Goal: Transaction & Acquisition: Purchase product/service

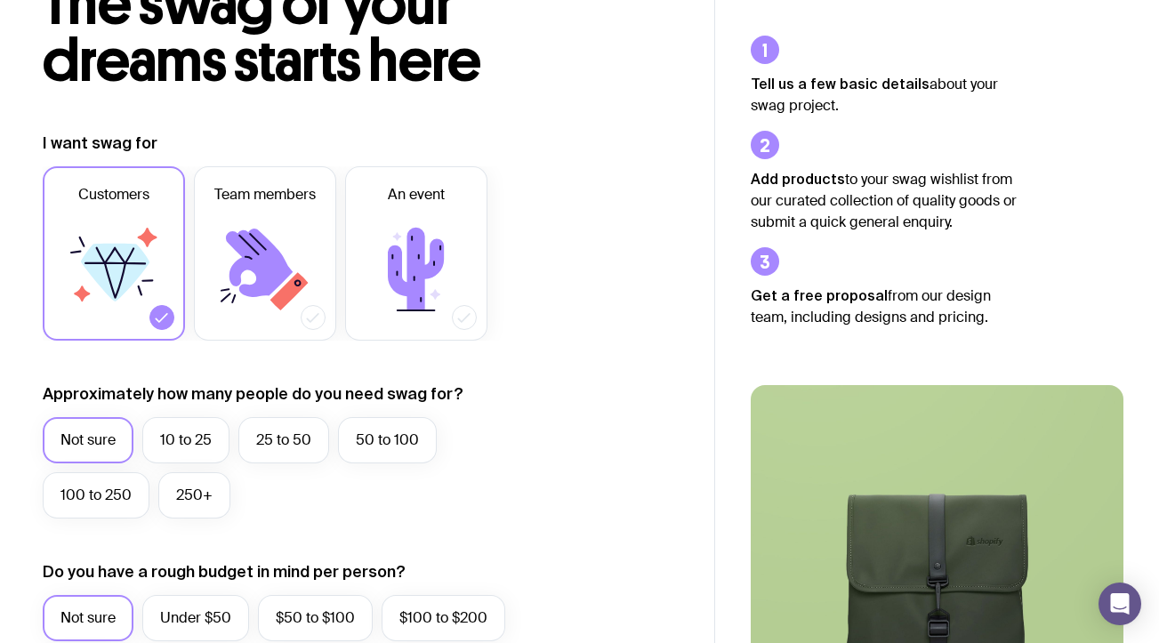
scroll to position [139, 0]
click at [125, 499] on label "100 to 250" at bounding box center [96, 496] width 107 height 46
click at [0, 0] on input "100 to 250" at bounding box center [0, 0] width 0 height 0
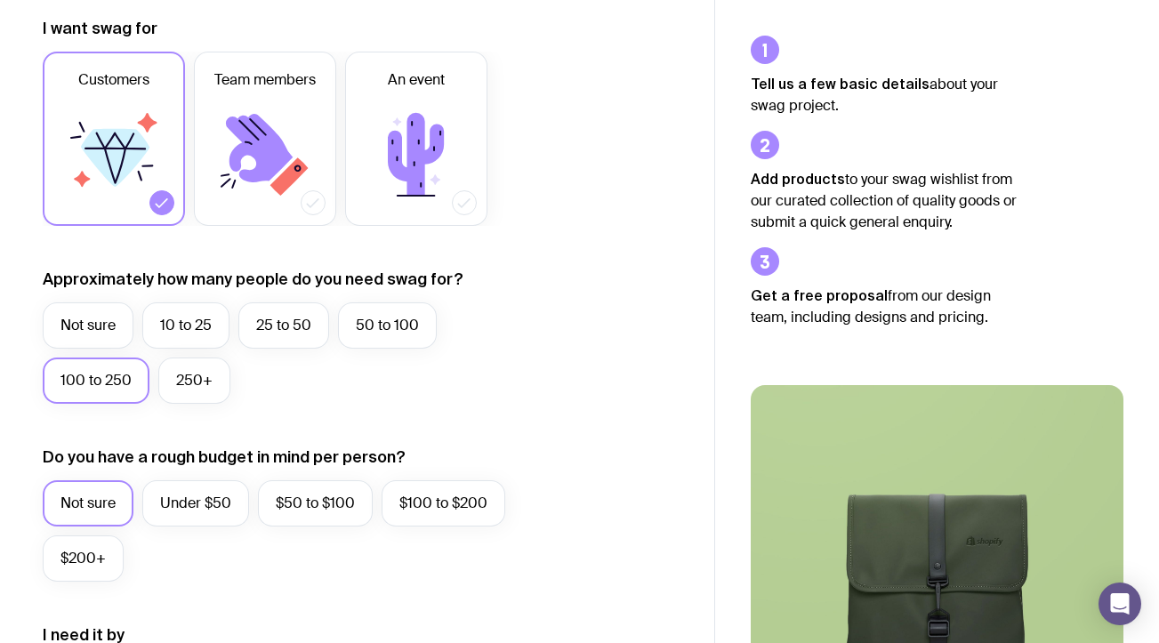
scroll to position [279, 0]
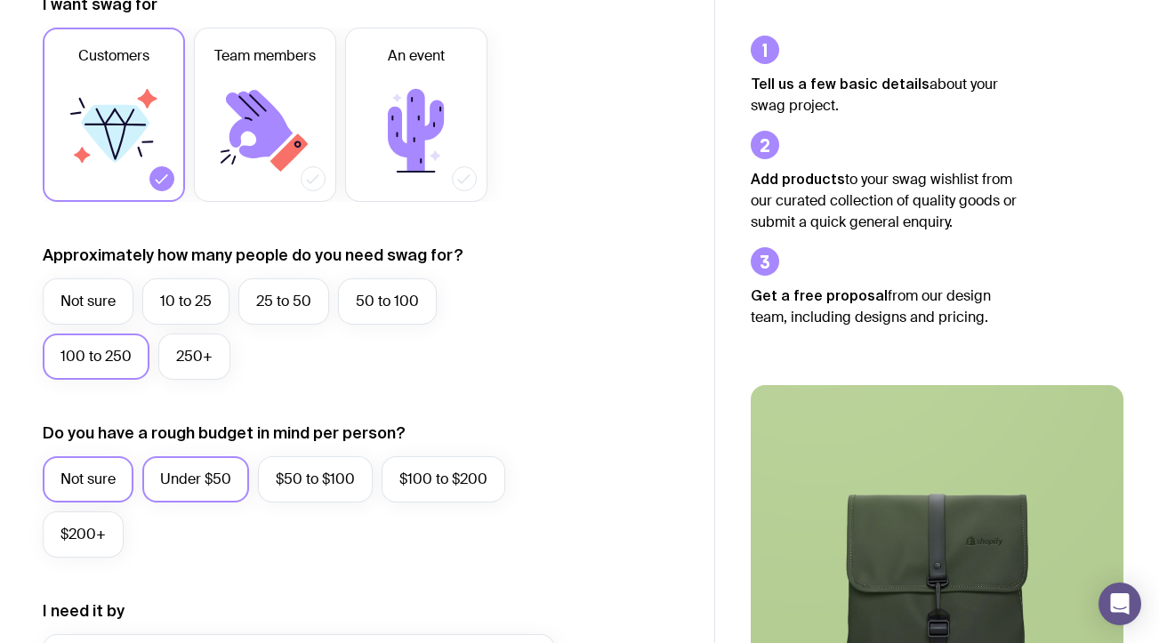
click at [184, 487] on label "Under $50" at bounding box center [195, 479] width 107 height 46
click at [0, 0] on input "Under $50" at bounding box center [0, 0] width 0 height 0
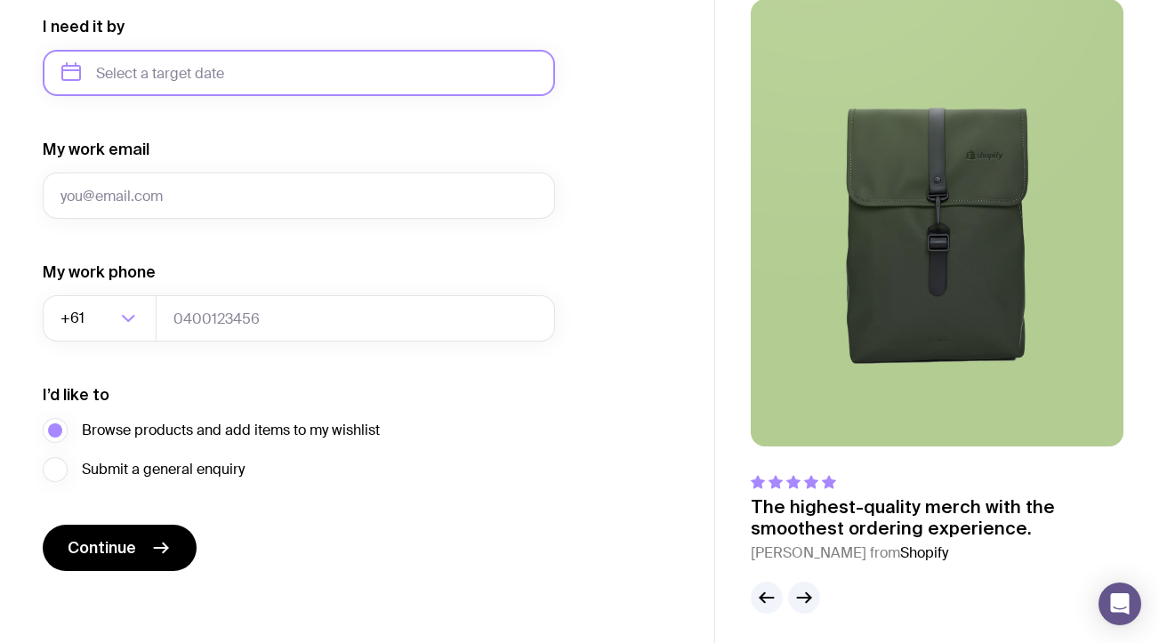
scroll to position [869, 0]
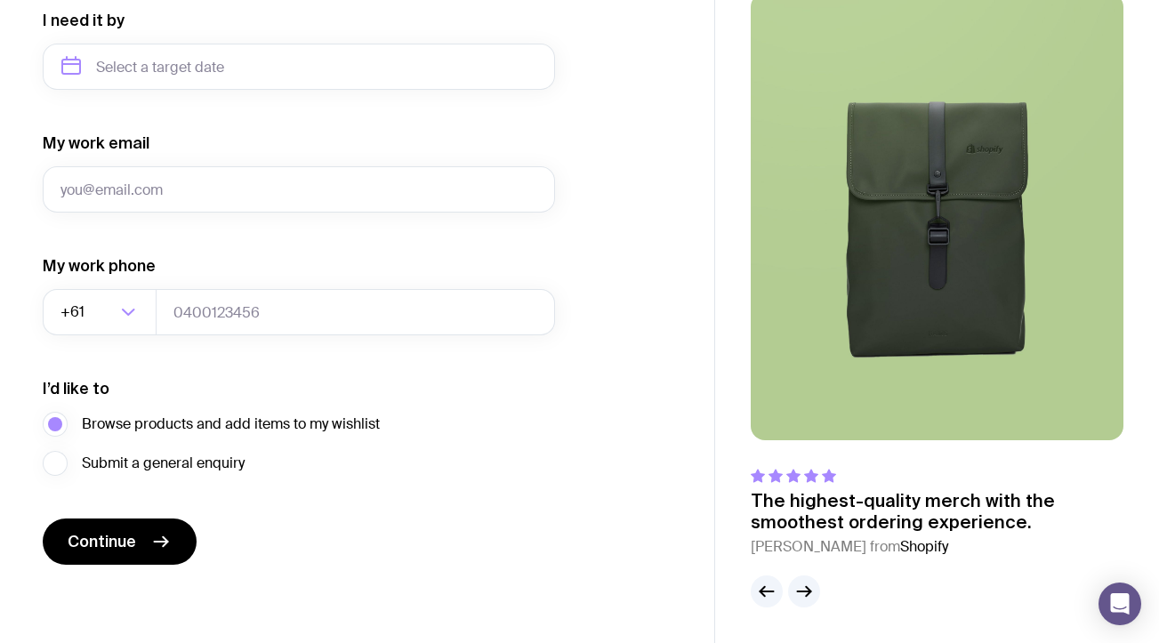
click at [108, 546] on span "Continue" at bounding box center [102, 541] width 69 height 21
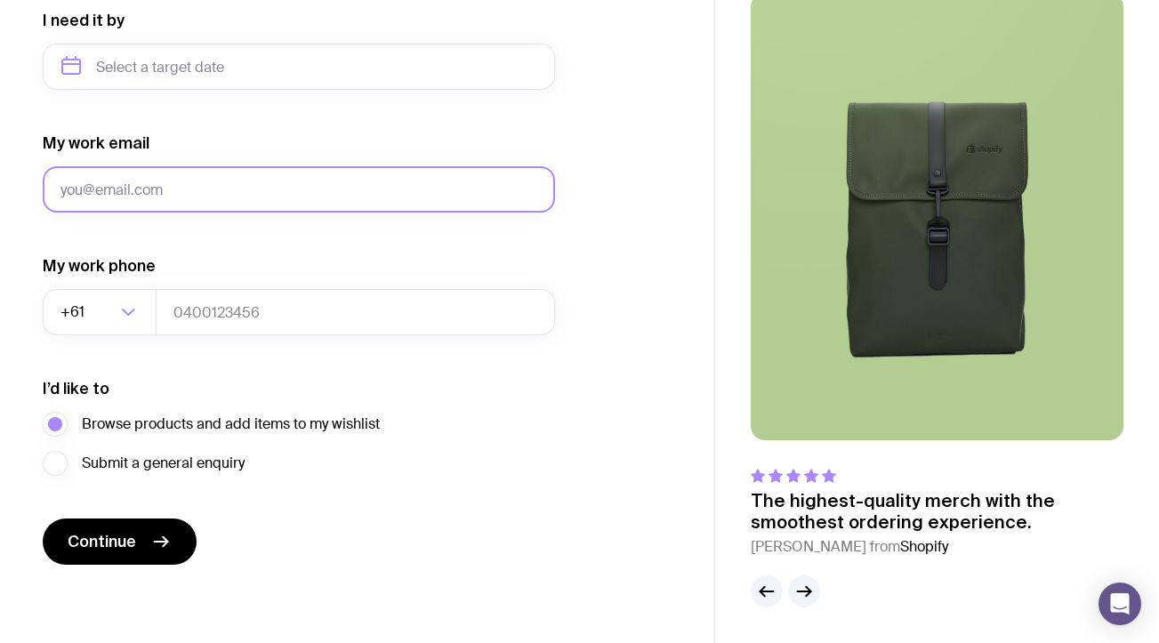
click at [156, 190] on input "My work email" at bounding box center [299, 189] width 513 height 46
type input "[PERSON_NAME][EMAIL_ADDRESS][DOMAIN_NAME]"
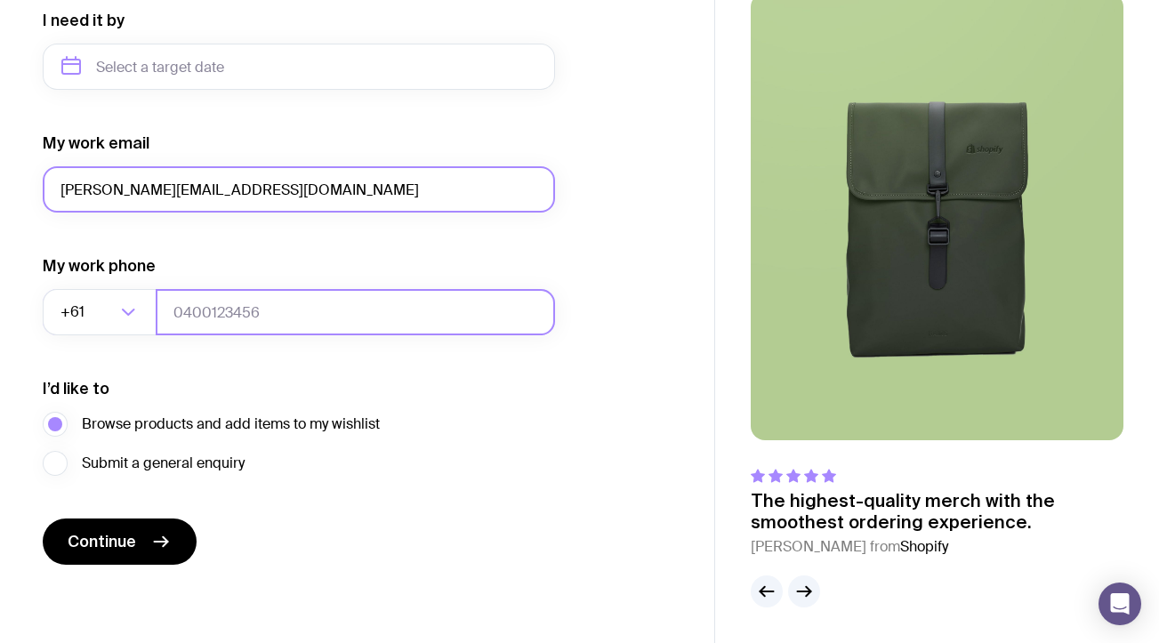
type input "0472674671"
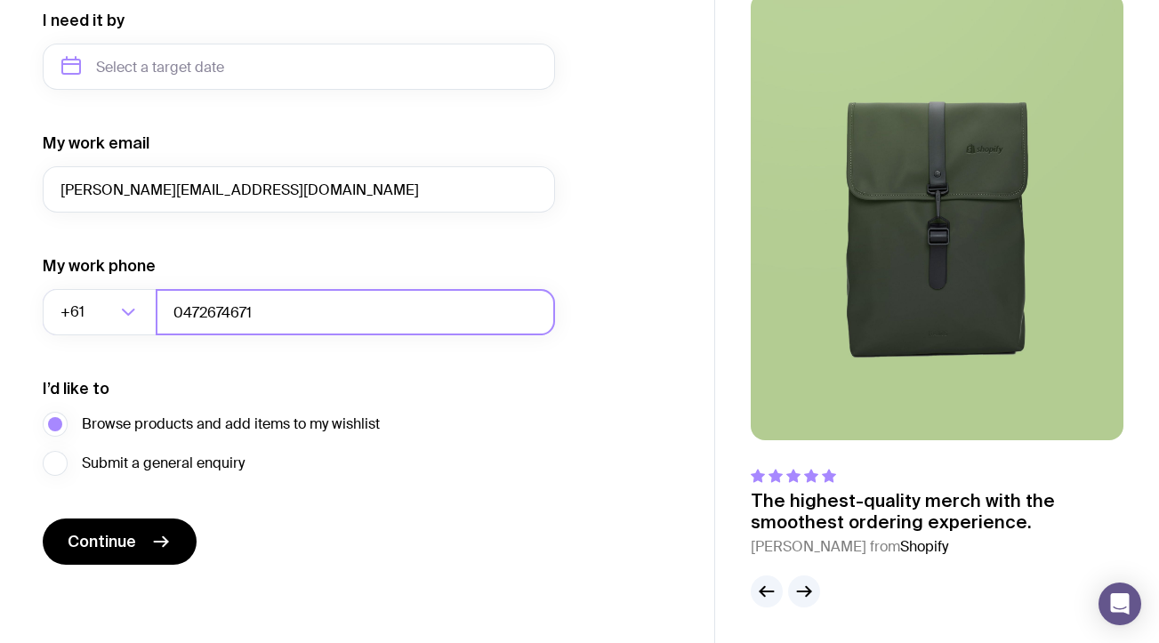
drag, startPoint x: 279, startPoint y: 308, endPoint x: 0, endPoint y: 316, distance: 279.5
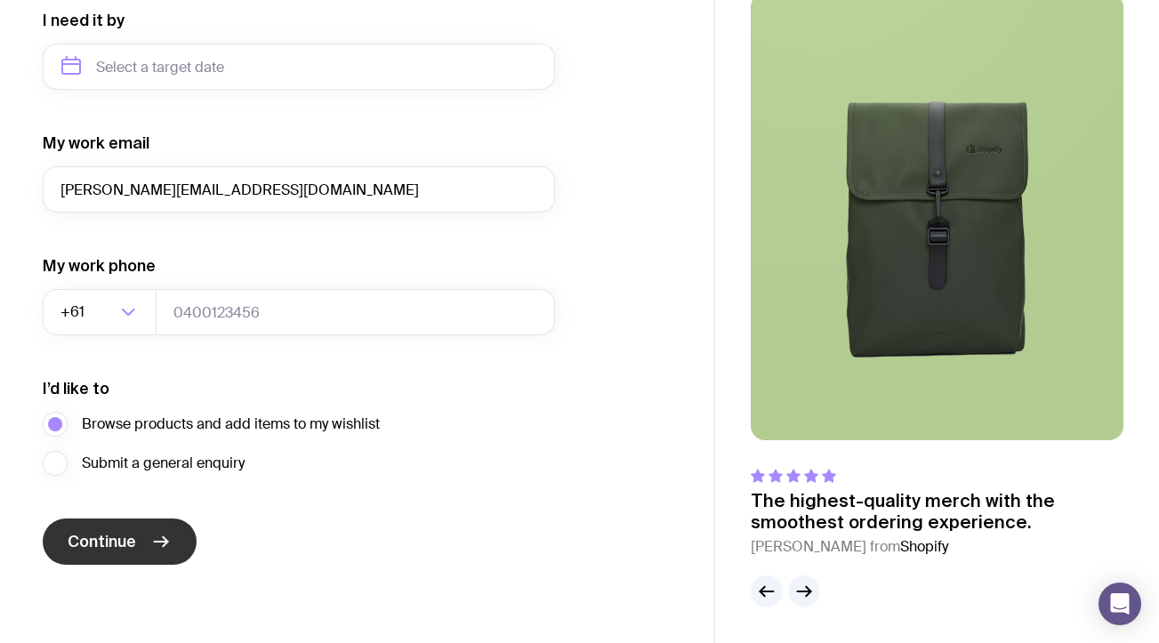
click at [122, 553] on button "Continue" at bounding box center [120, 542] width 154 height 46
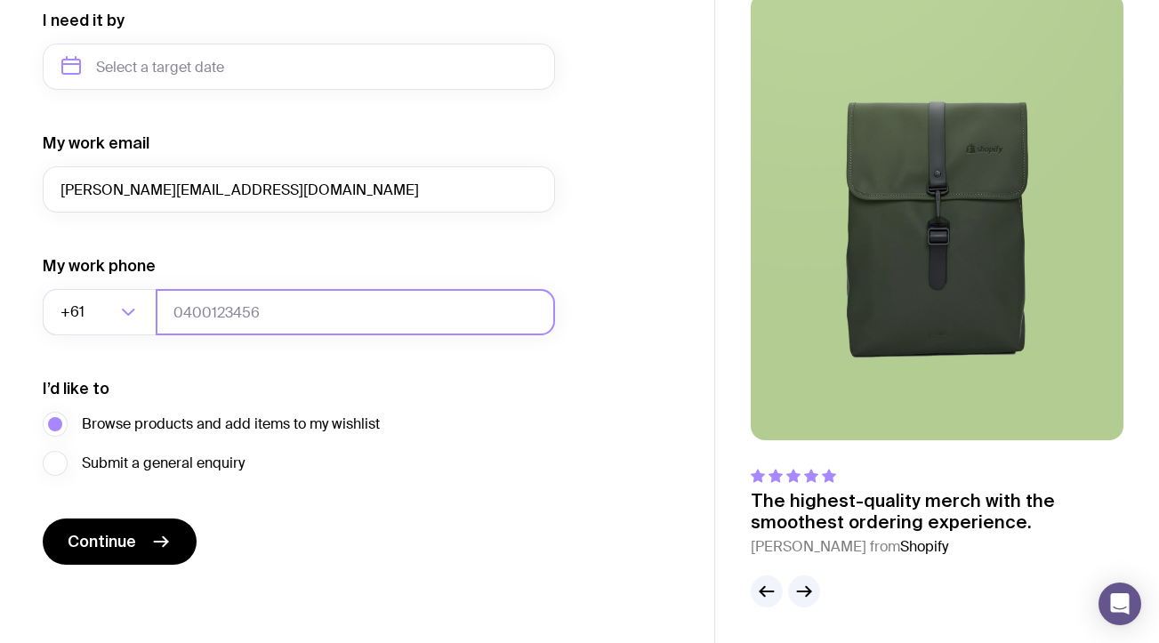
scroll to position [0, 0]
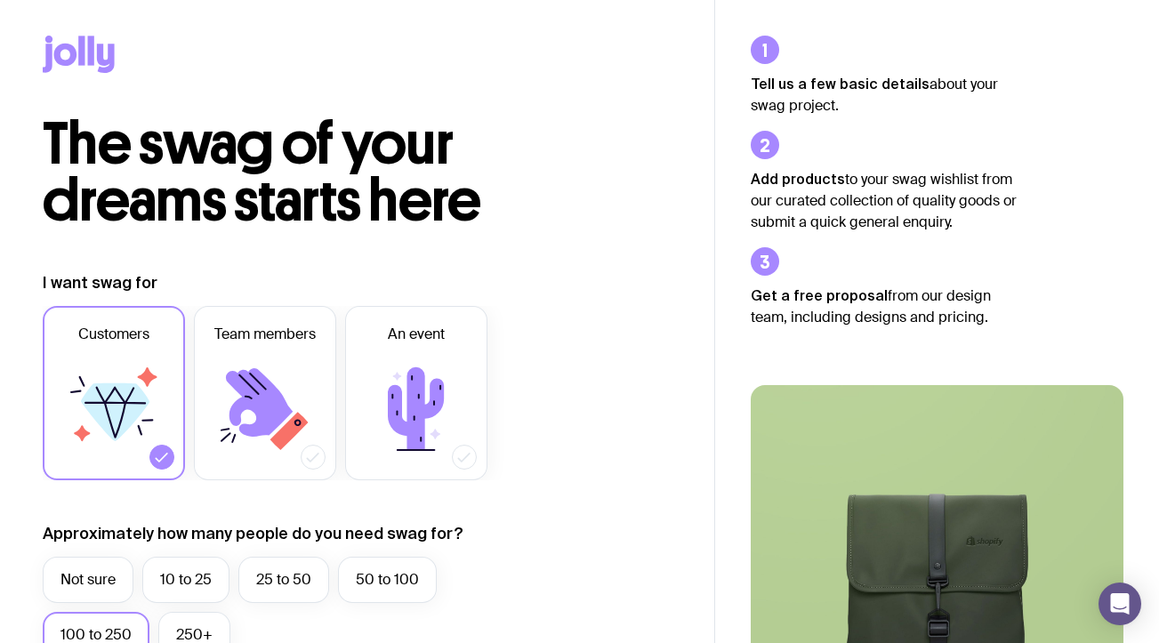
click at [93, 58] on icon at bounding box center [91, 50] width 6 height 29
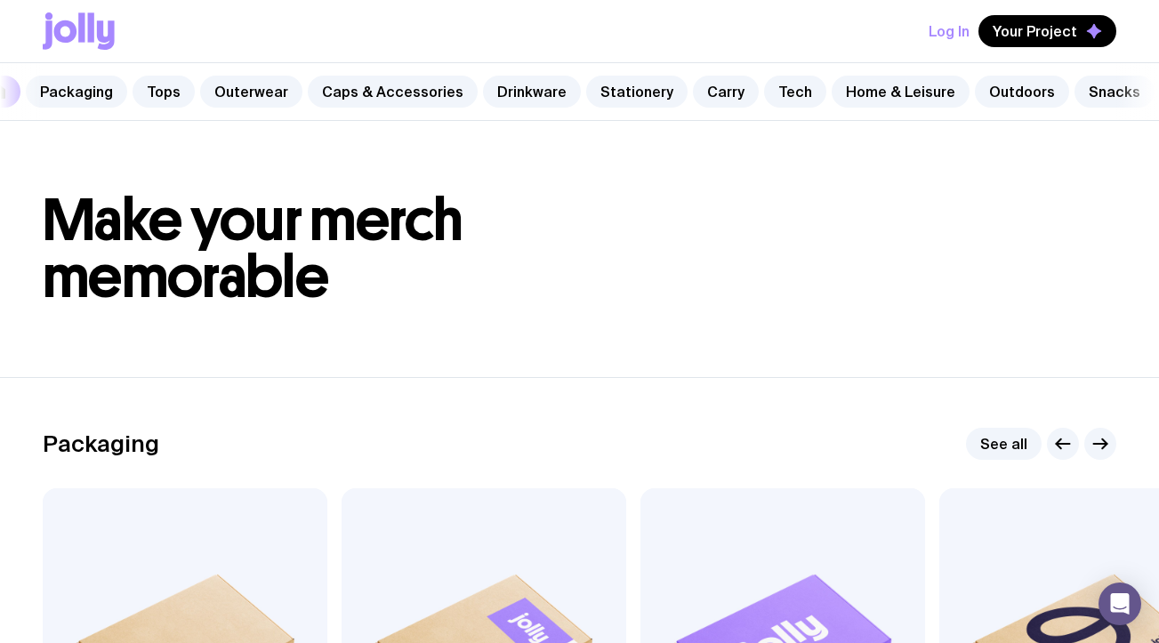
scroll to position [0, 65]
click at [891, 101] on link "Home & Leisure" at bounding box center [901, 92] width 138 height 32
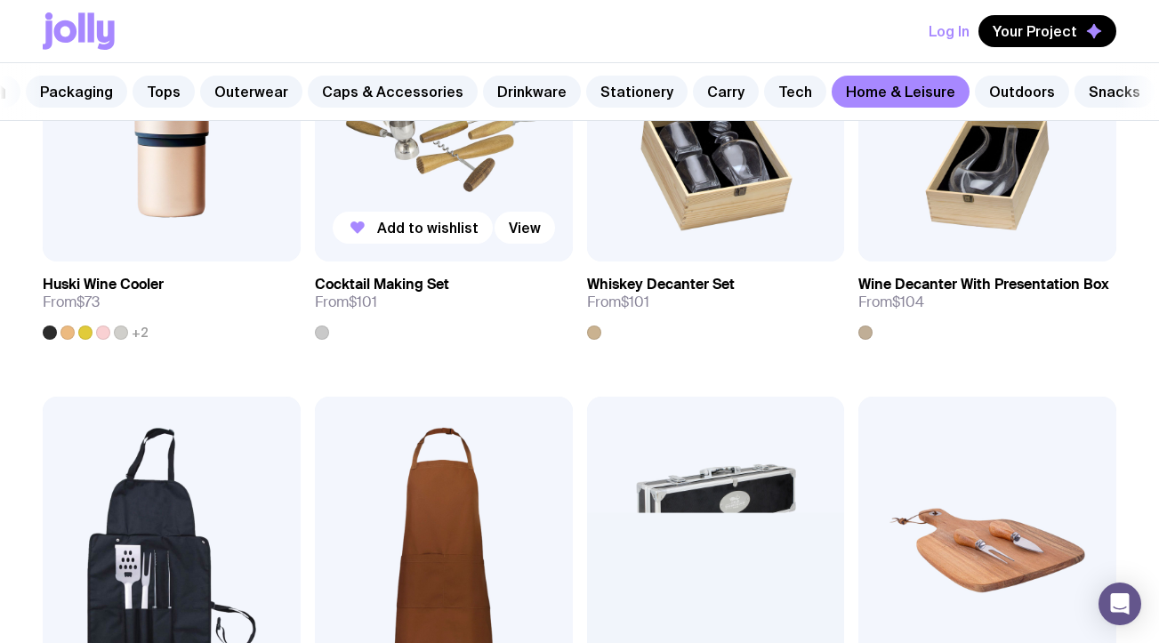
scroll to position [675, 0]
